Goal: Task Accomplishment & Management: Manage account settings

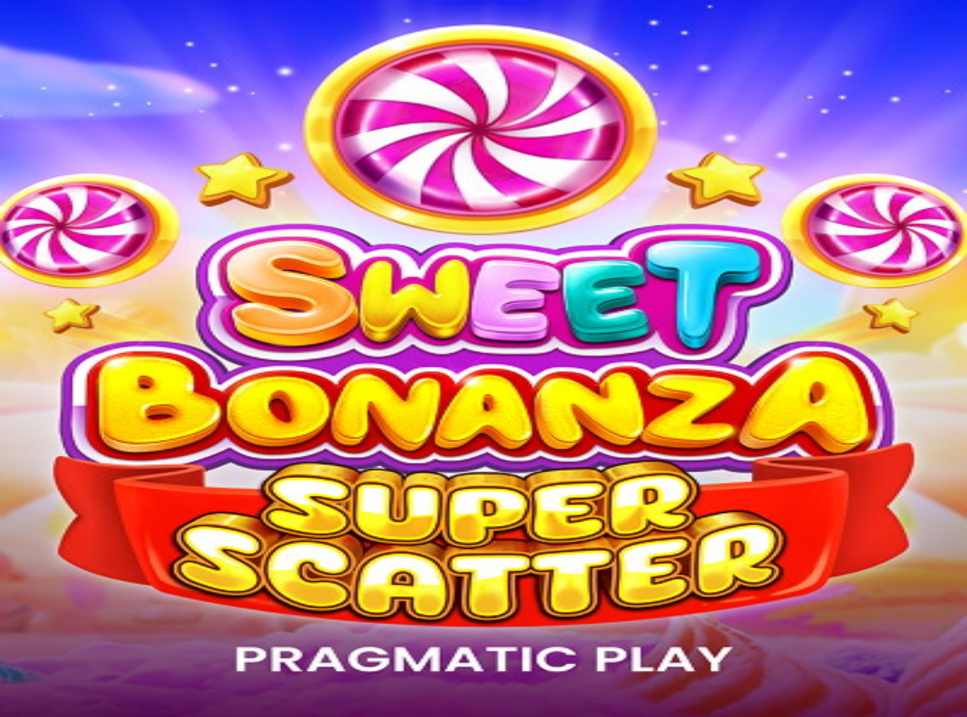
click at [64, 45] on span "Log in" at bounding box center [59, 41] width 20 height 8
type input "**********"
click at [30, 229] on span "Log In" at bounding box center [19, 233] width 21 height 8
click at [205, 121] on img "Primary" at bounding box center [225, 102] width 40 height 40
click at [9, 257] on span "chevron-left icon" at bounding box center [9, 257] width 0 height 0
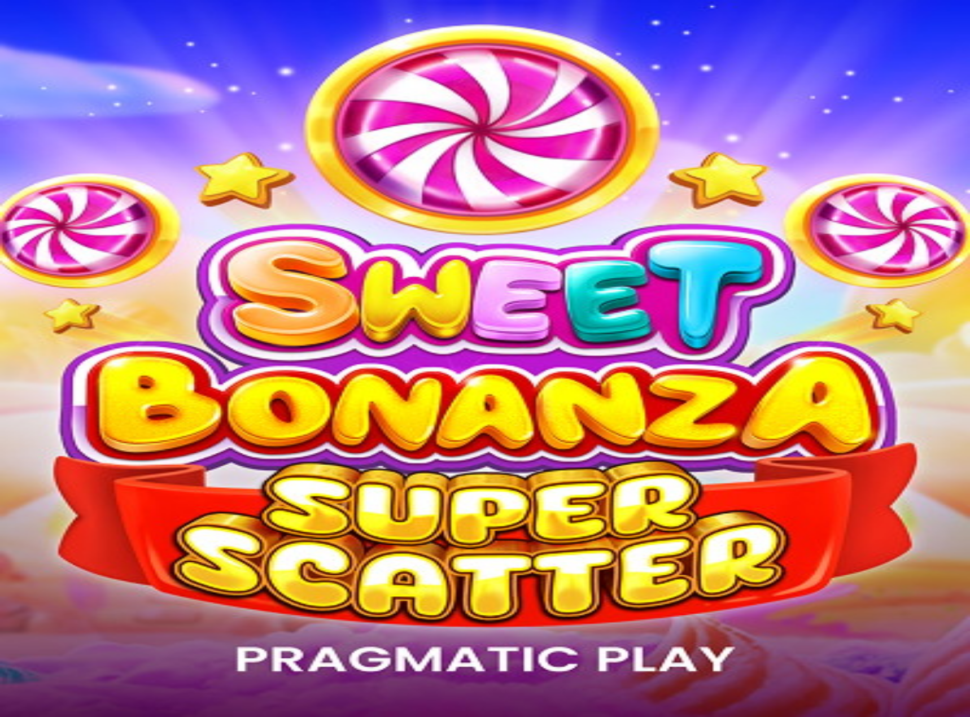
click at [106, 428] on span "Verification" at bounding box center [87, 432] width 37 height 8
click at [9, 257] on span "chevron-left icon" at bounding box center [9, 257] width 0 height 0
click at [71, 416] on span "My Account" at bounding box center [51, 420] width 39 height 8
click at [9, 257] on span "chevron-left icon" at bounding box center [9, 257] width 0 height 0
click at [61, 138] on span "Rewards" at bounding box center [47, 133] width 30 height 8
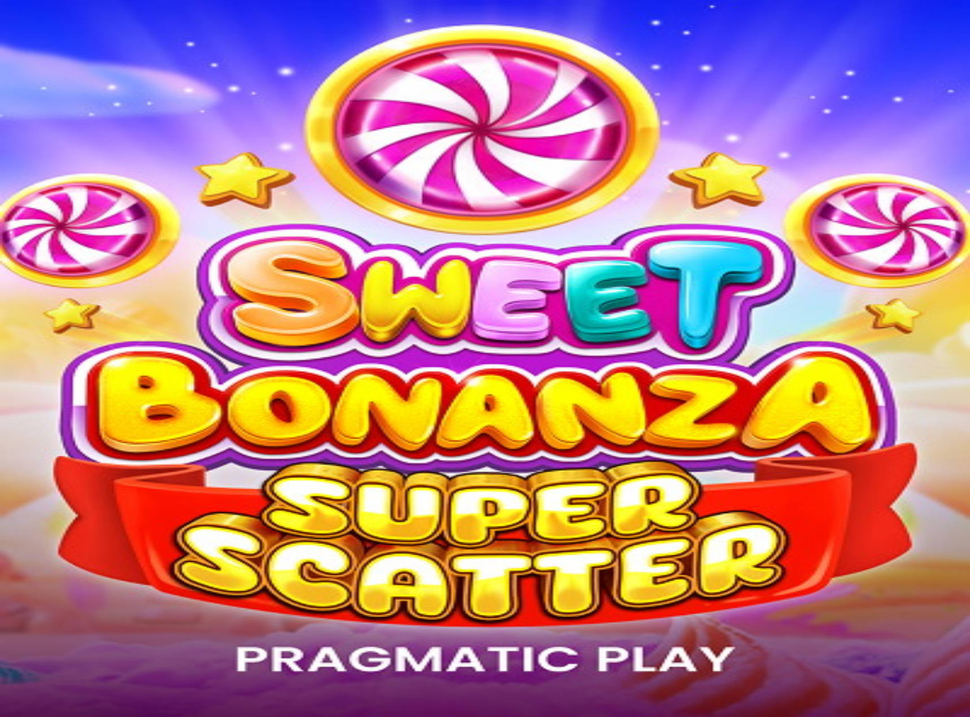
click at [9, 305] on span "close icon" at bounding box center [9, 305] width 0 height 0
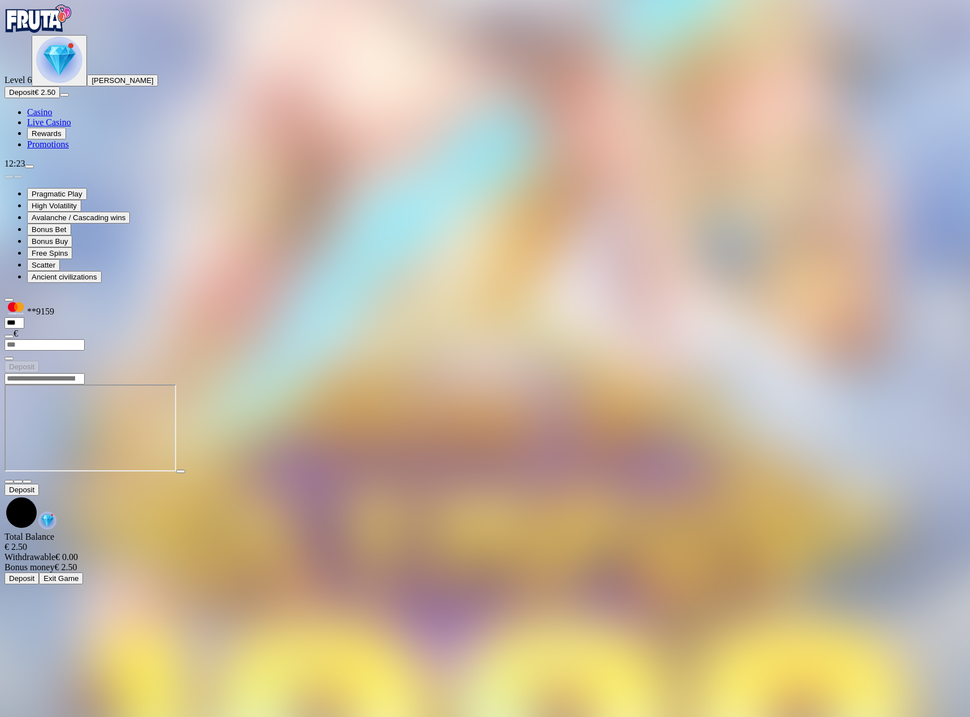
click at [67, 83] on img "Primary" at bounding box center [59, 60] width 46 height 46
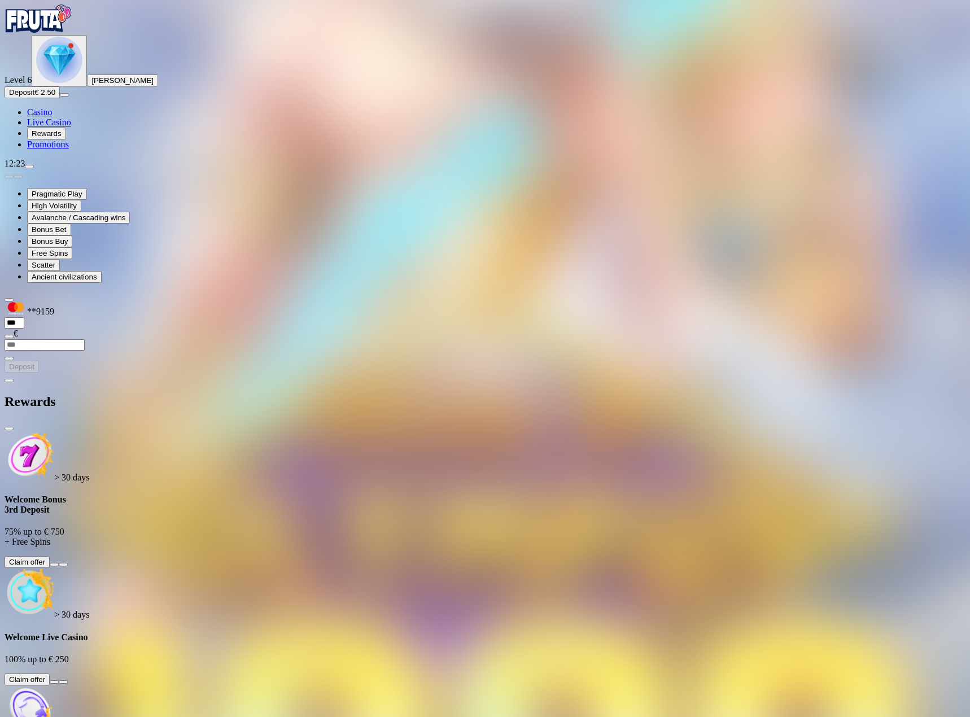
click at [9, 380] on span "chevron-left icon" at bounding box center [9, 380] width 0 height 0
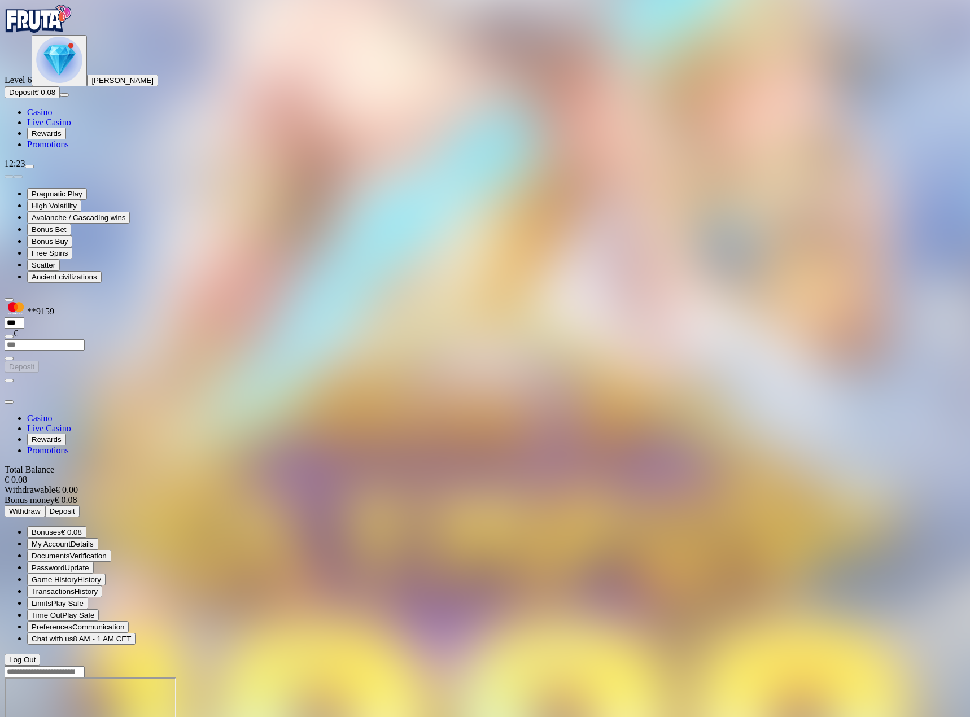
click at [61, 528] on span "Bonuses" at bounding box center [46, 532] width 29 height 8
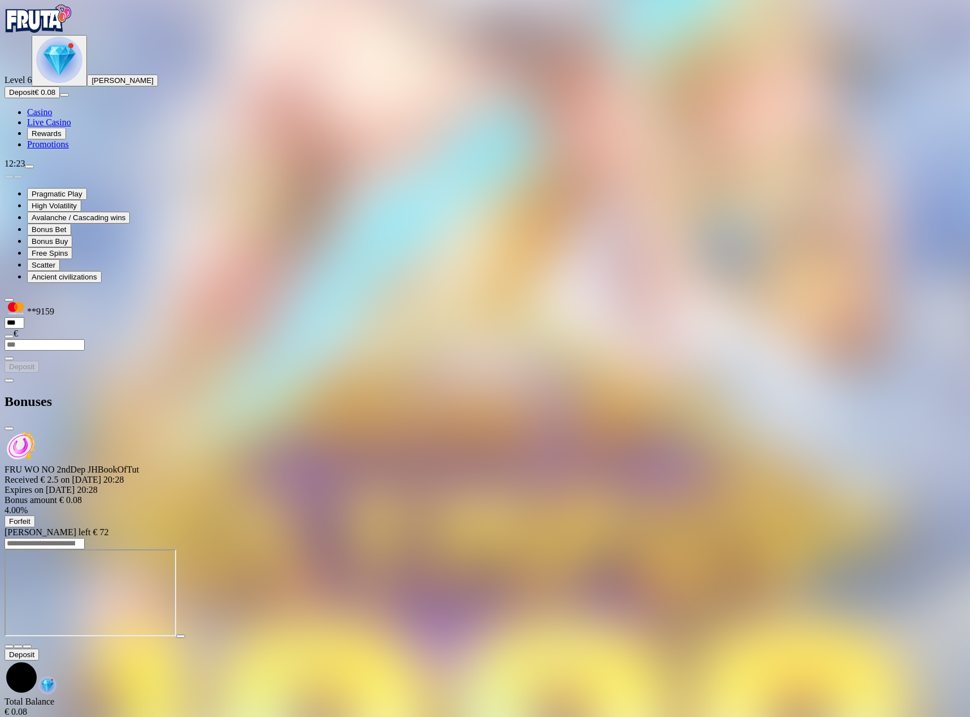
click at [30, 517] on span "Forfeit" at bounding box center [19, 521] width 21 height 8
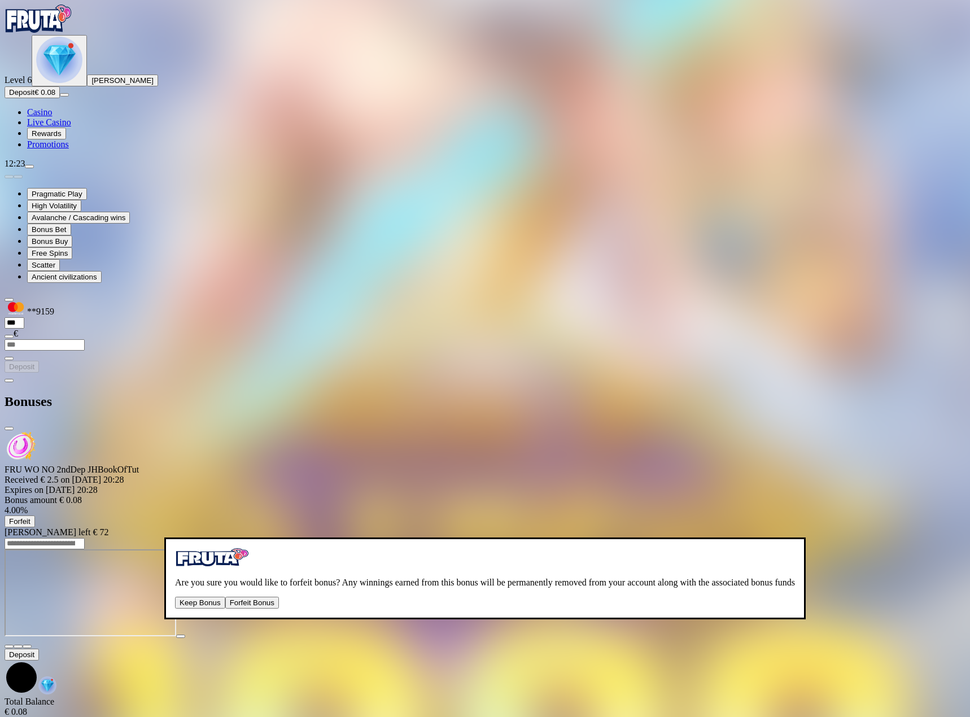
click at [272, 597] on button "Forfeit Bonus" at bounding box center [252, 603] width 54 height 12
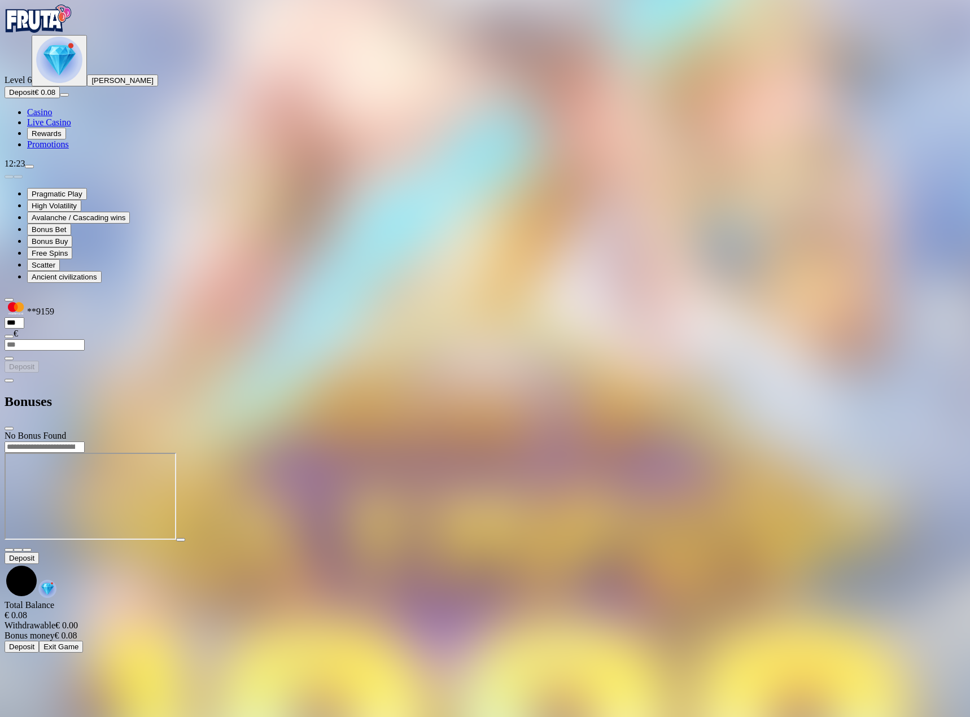
click at [9, 380] on span "chevron-left icon" at bounding box center [9, 380] width 0 height 0
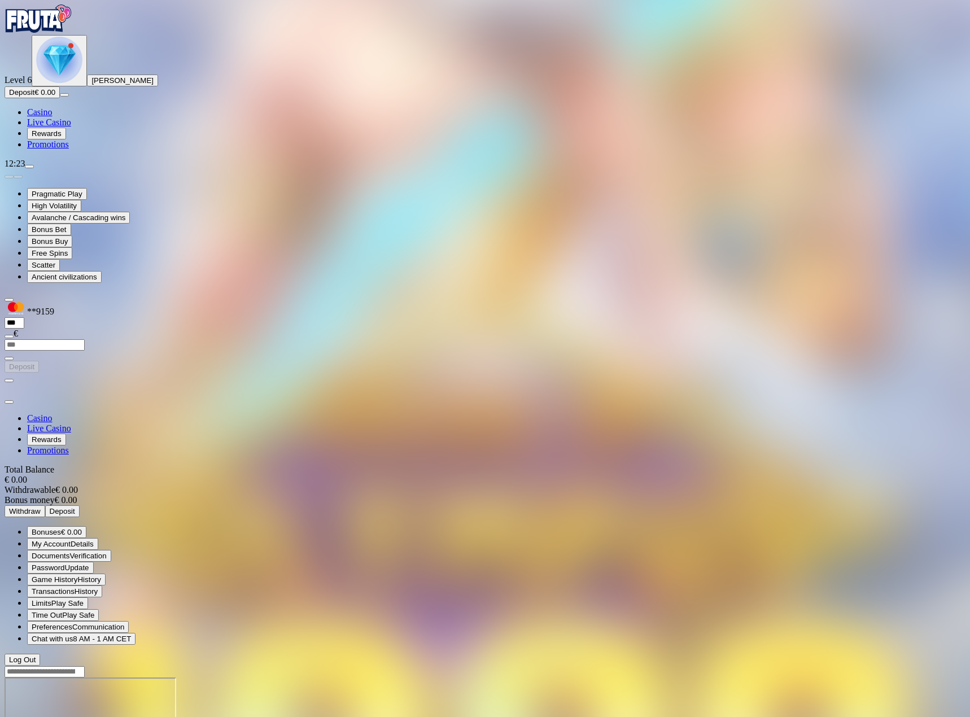
click at [62, 138] on span "Rewards" at bounding box center [47, 133] width 30 height 8
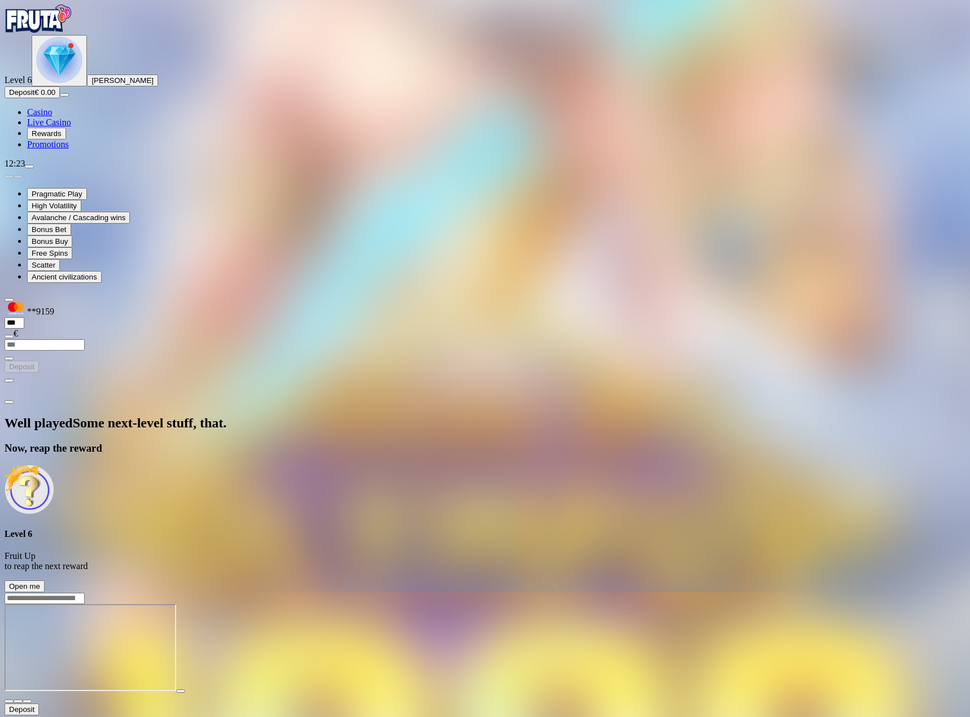
click at [40, 582] on span "Open me" at bounding box center [24, 586] width 31 height 8
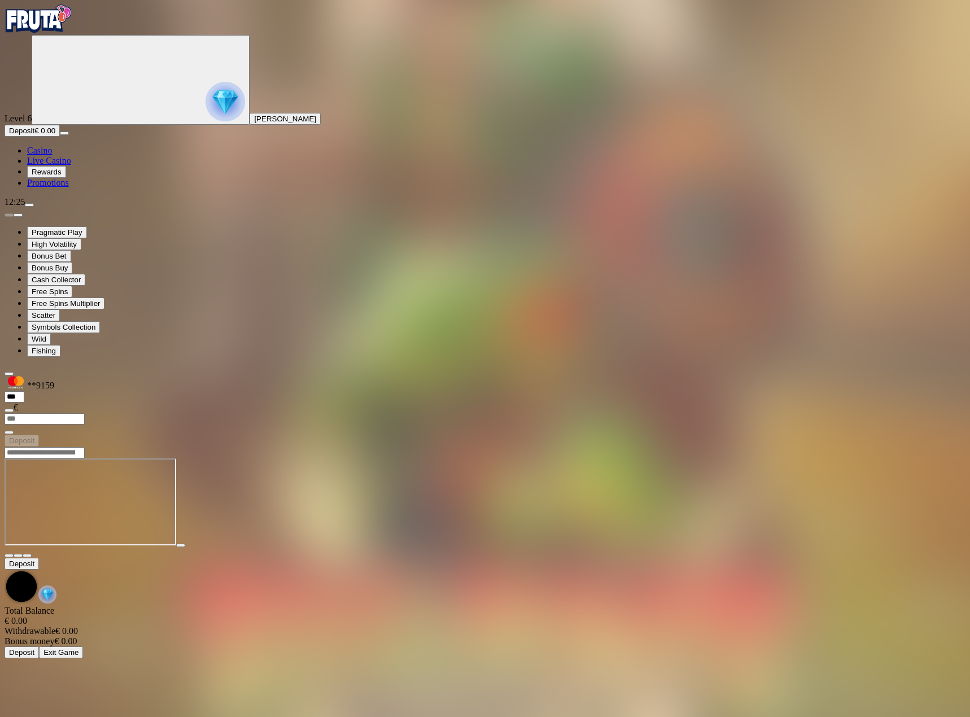
click at [62, 176] on span "Rewards" at bounding box center [47, 172] width 30 height 8
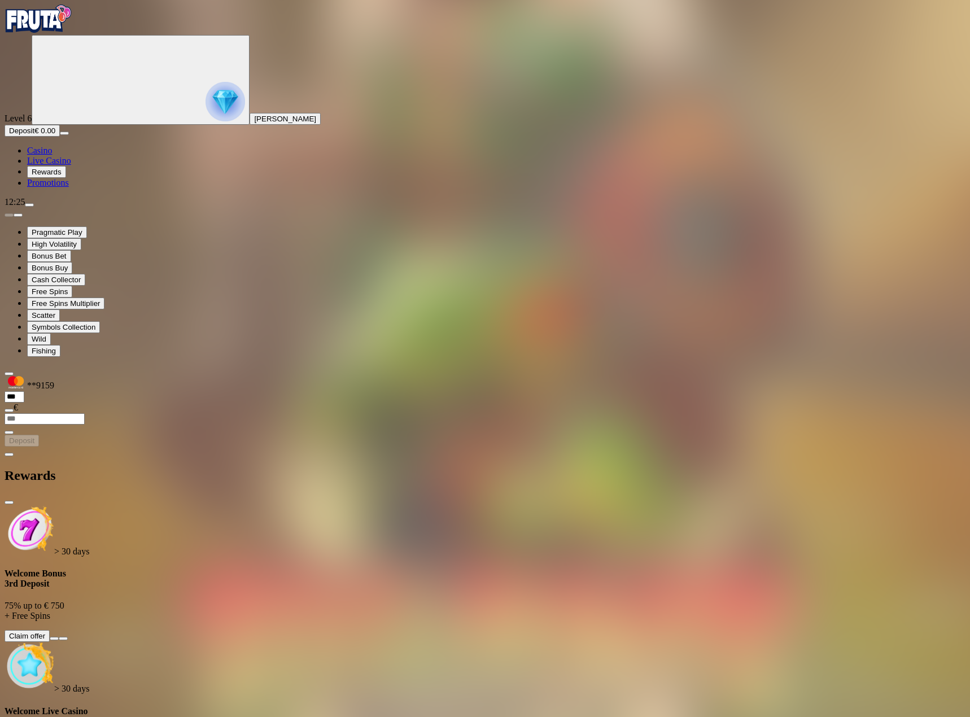
click at [9, 454] on span "chevron-left icon" at bounding box center [9, 454] width 0 height 0
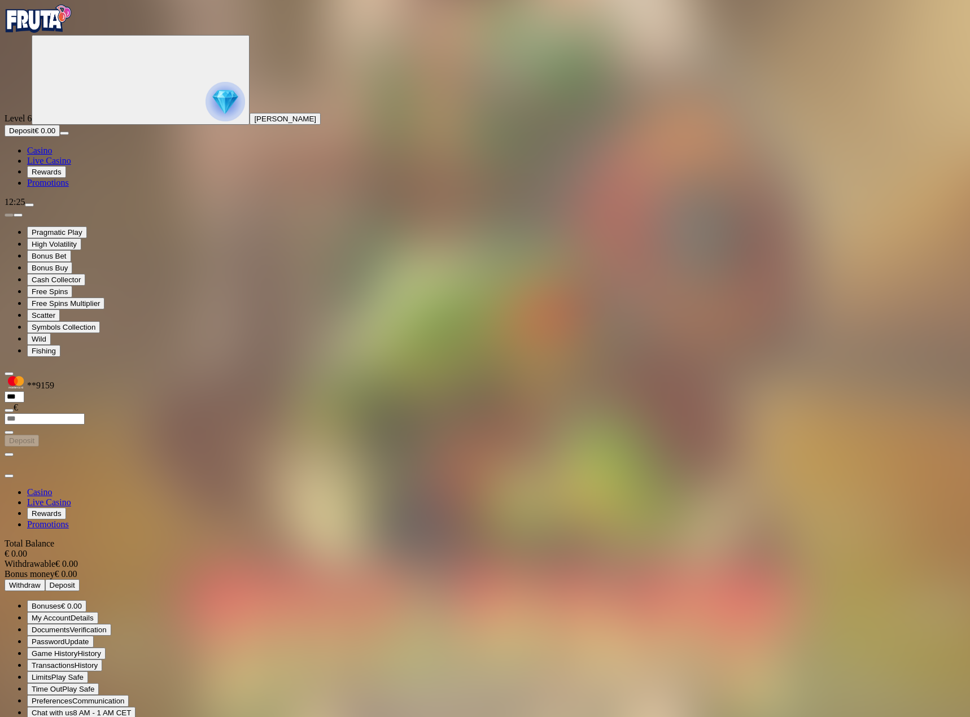
click at [86, 600] on button "Bonuses € 0.00" at bounding box center [56, 606] width 59 height 12
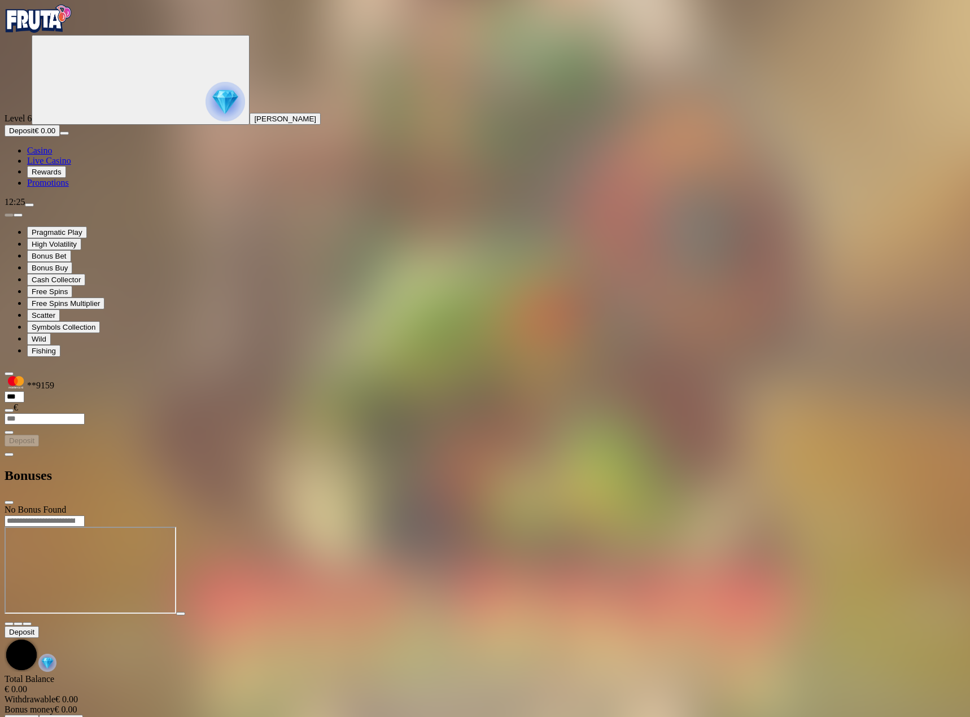
click at [9, 502] on span "close icon" at bounding box center [9, 502] width 0 height 0
